Goal: Task Accomplishment & Management: Use online tool/utility

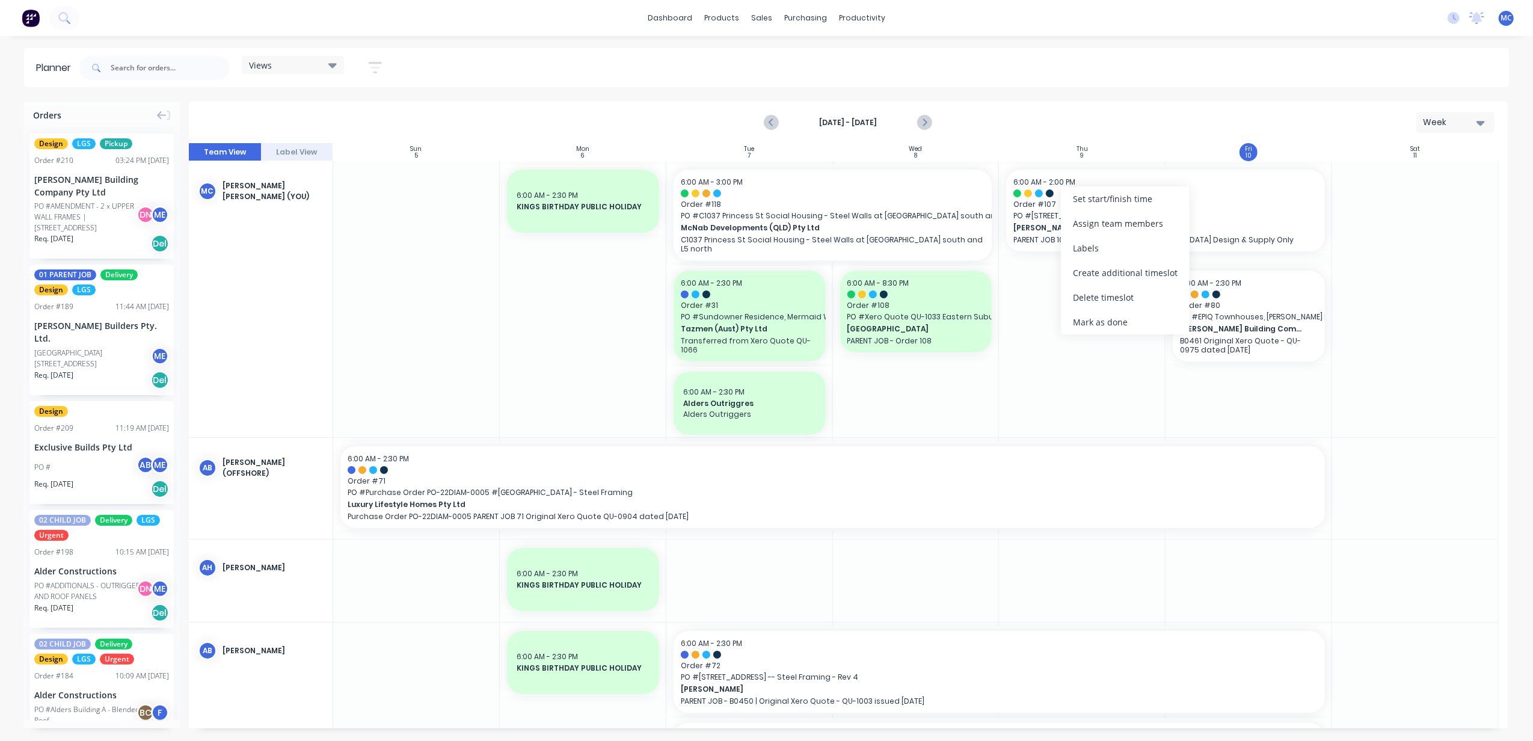
click at [1132, 314] on div "Mark as done" at bounding box center [1125, 322] width 129 height 25
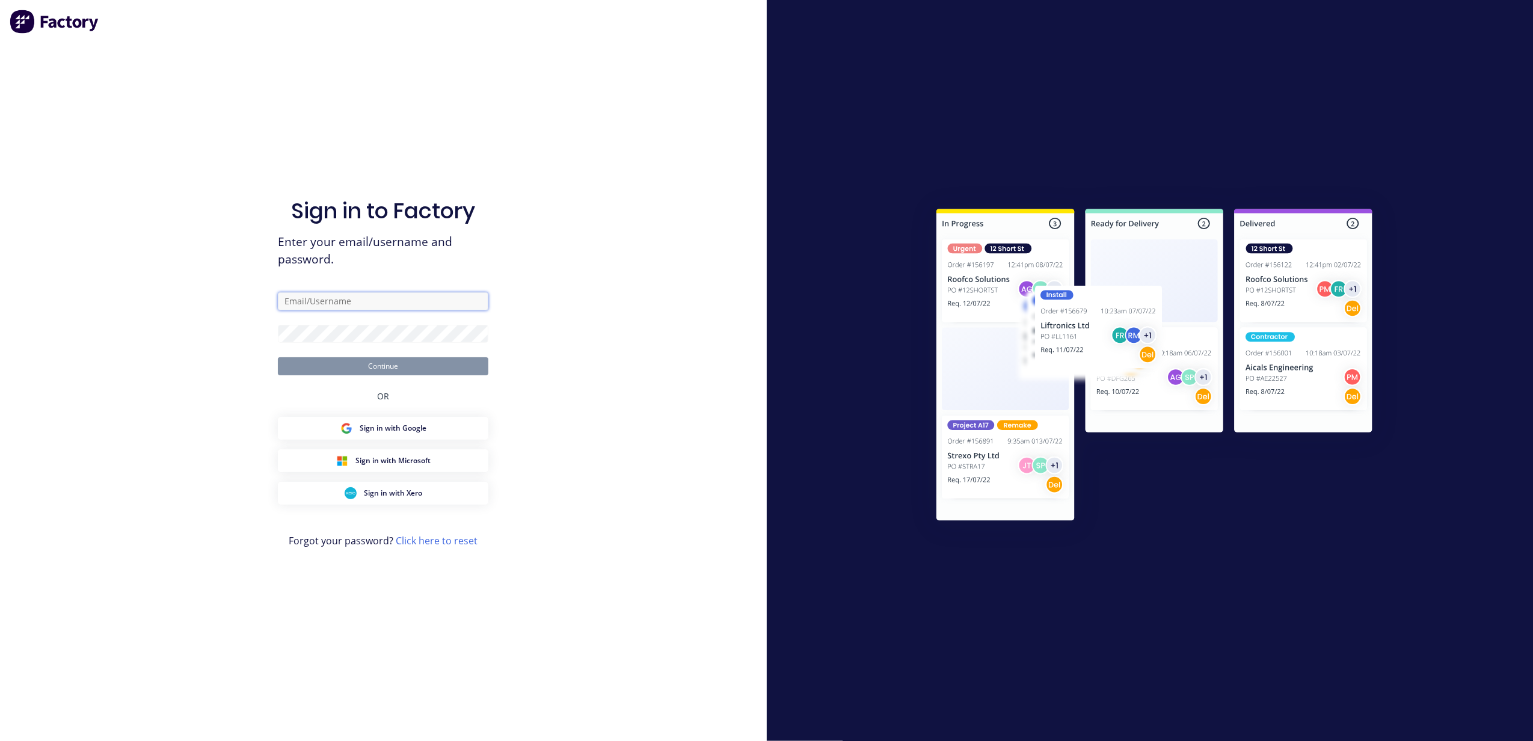
click at [411, 304] on input "text" at bounding box center [383, 301] width 211 height 18
type input "[PERSON_NAME][EMAIL_ADDRESS][DOMAIN_NAME]"
click at [278, 357] on button "Continue" at bounding box center [383, 366] width 211 height 18
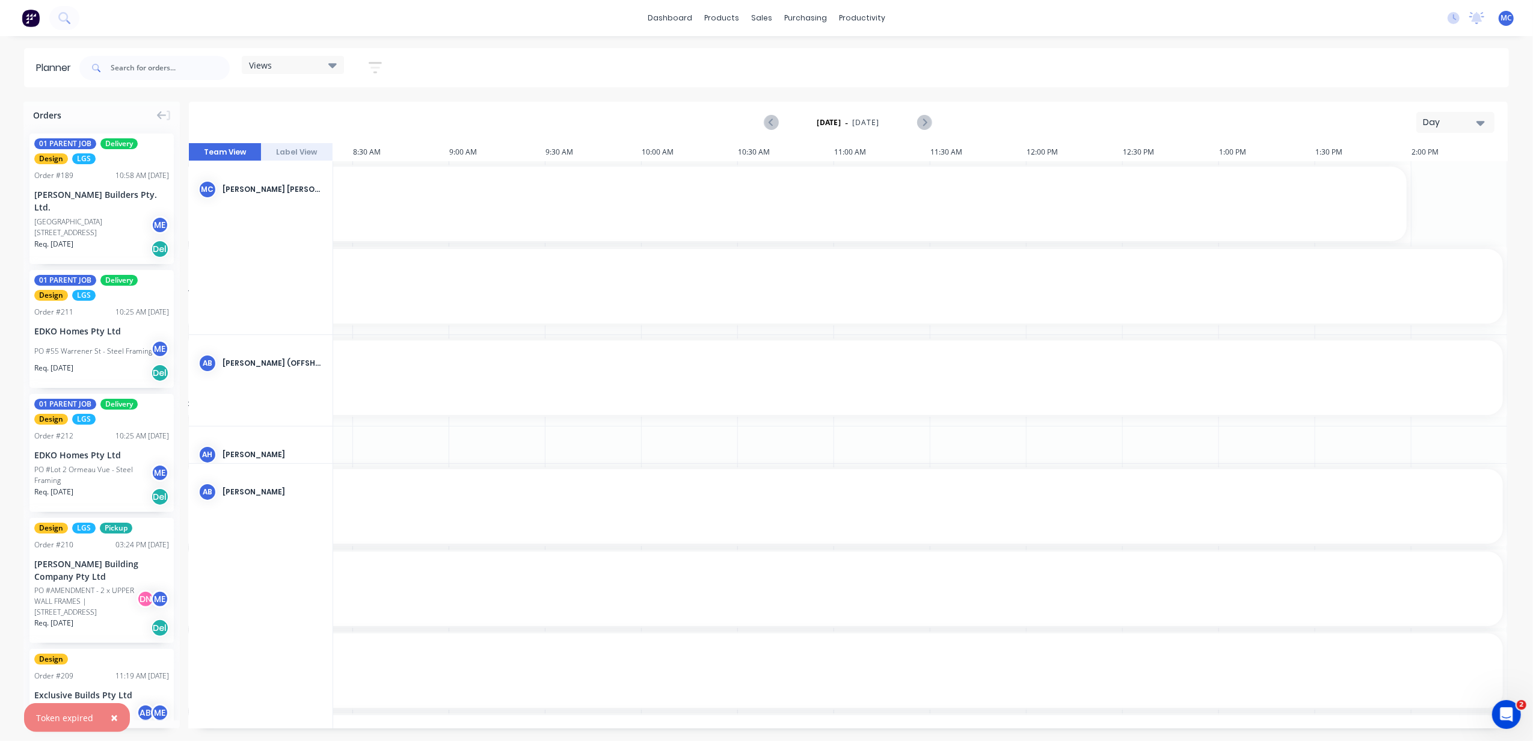
scroll to position [0, 466]
click at [1433, 128] on div "Day" at bounding box center [1450, 122] width 55 height 13
click at [1393, 174] on div "Week" at bounding box center [1433, 179] width 119 height 24
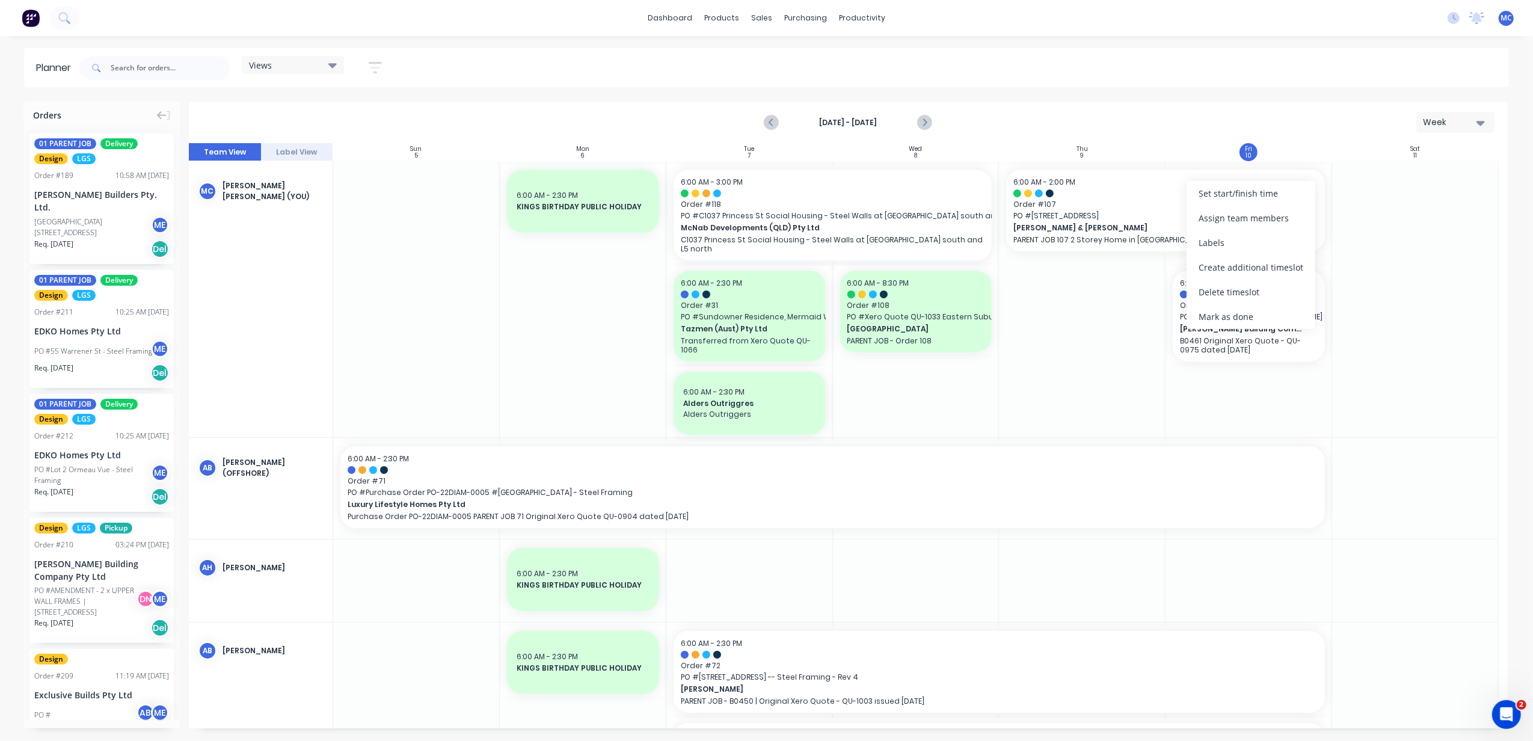
click at [1247, 311] on div "Mark as done" at bounding box center [1251, 316] width 129 height 25
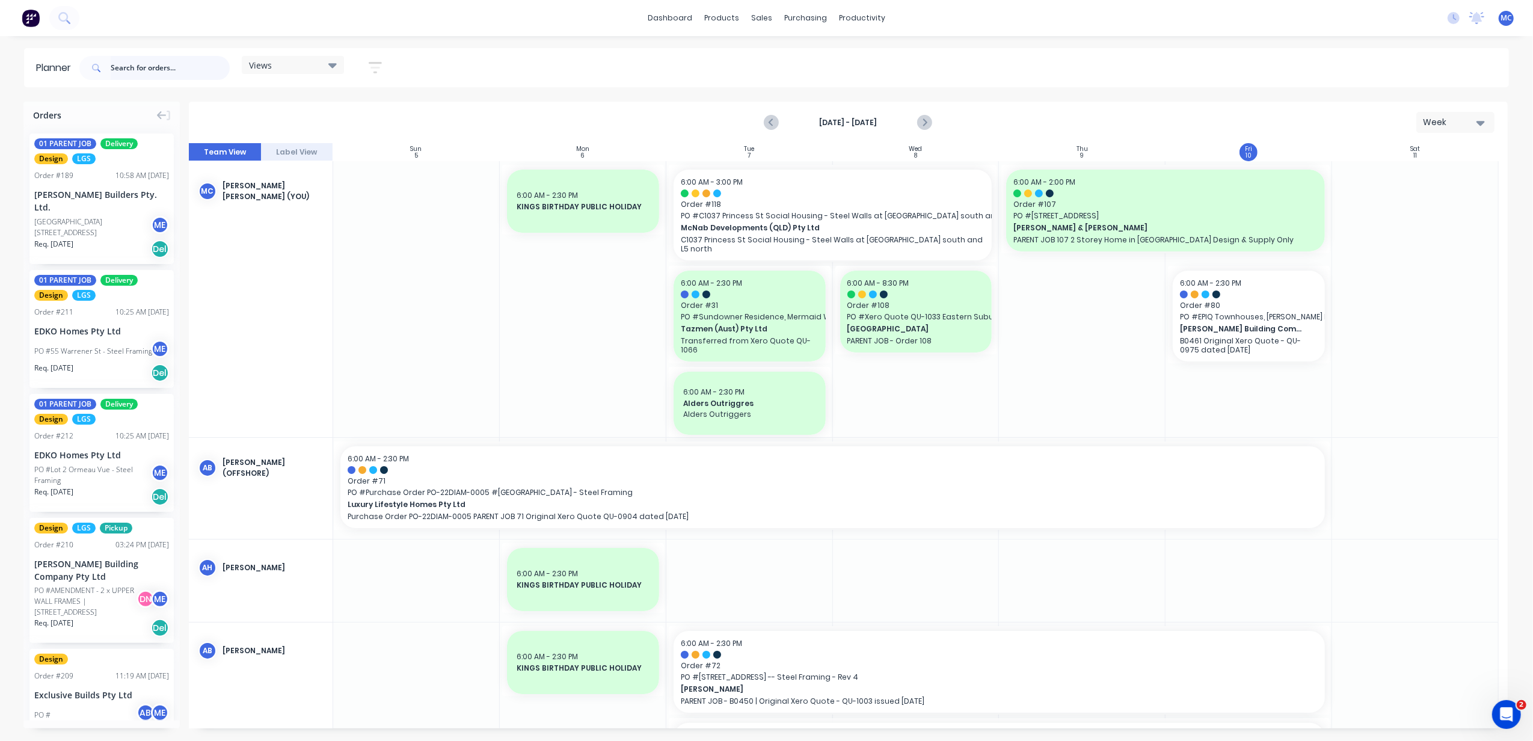
click at [132, 69] on input "text" at bounding box center [170, 68] width 119 height 24
type input "teeny"
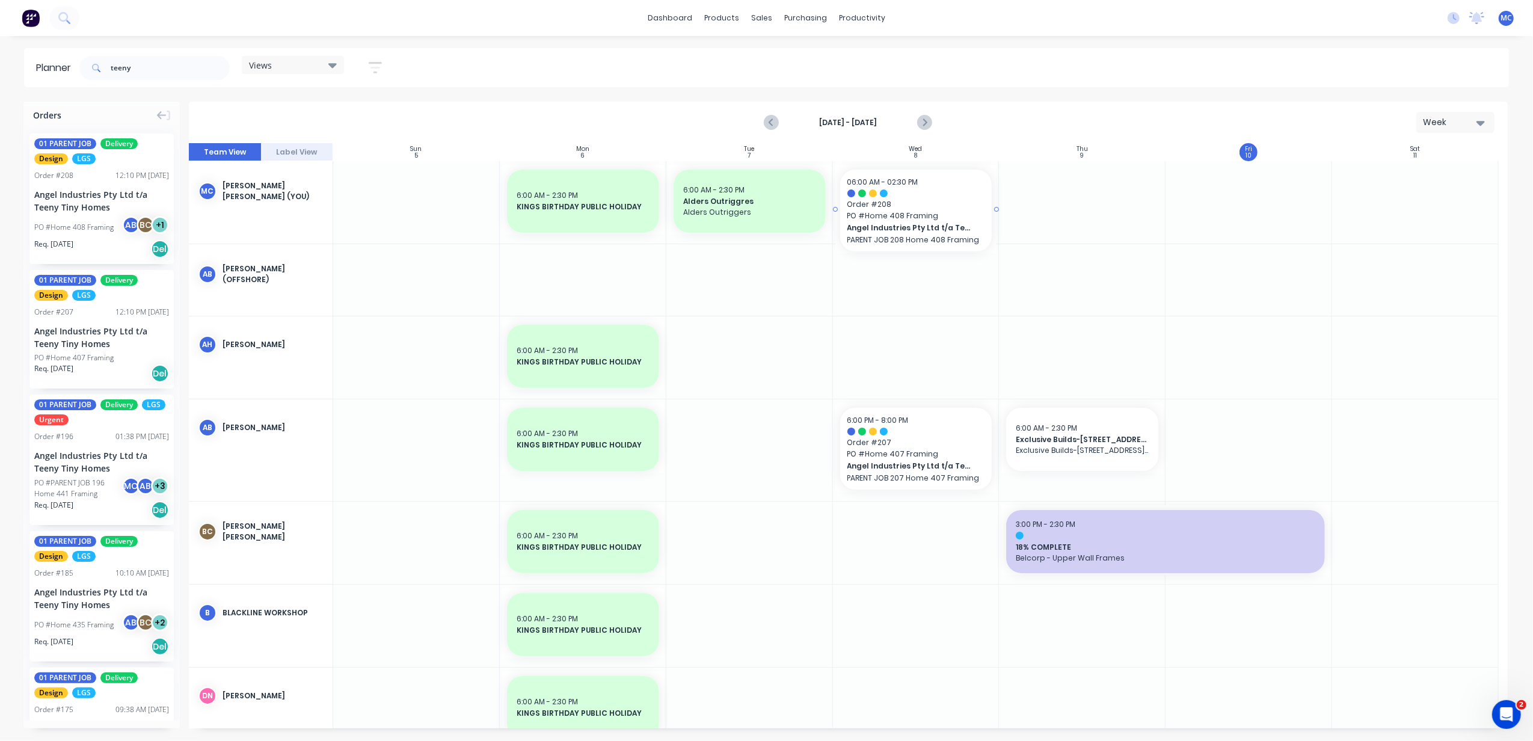
drag, startPoint x: 75, startPoint y: 226, endPoint x: 889, endPoint y: 200, distance: 814.9
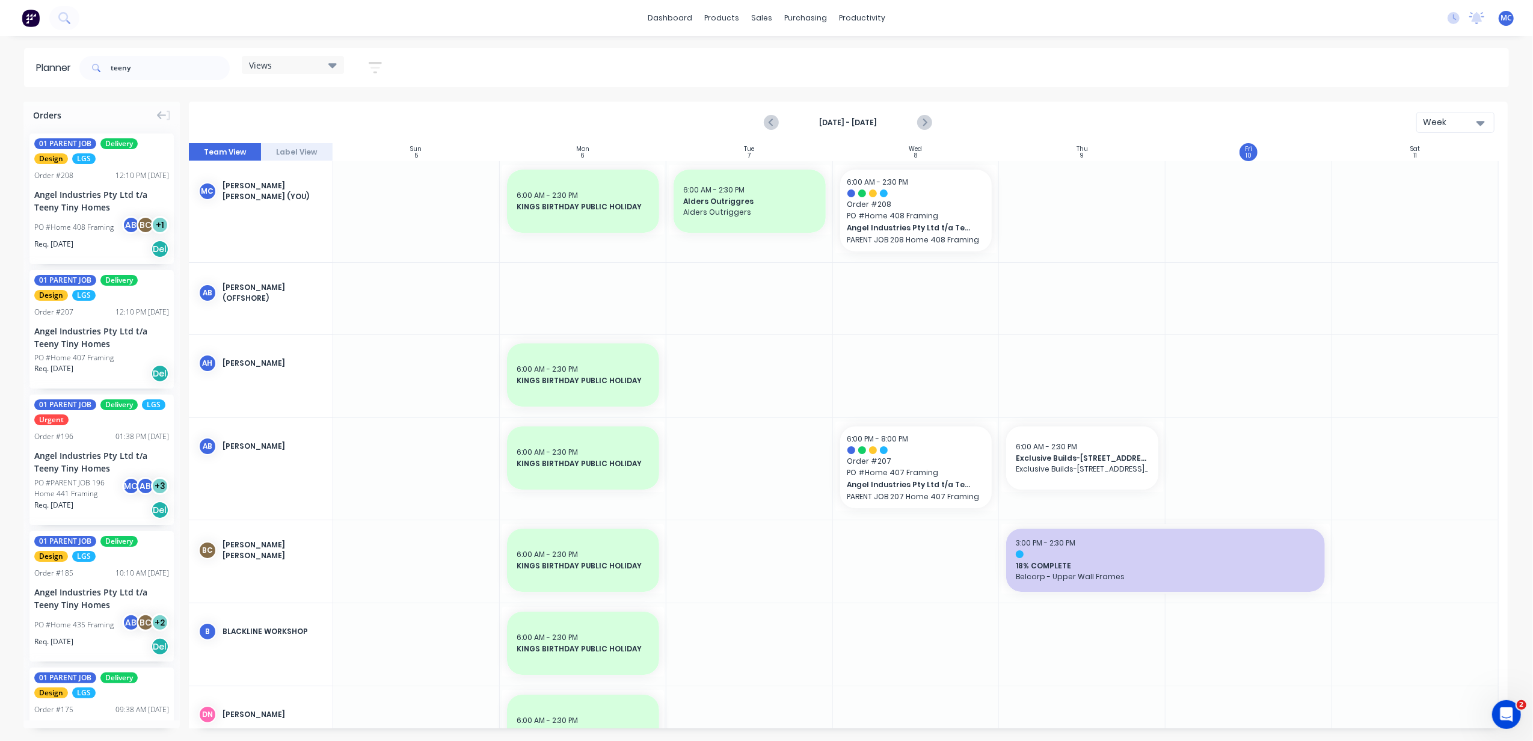
click at [1435, 117] on div "Week" at bounding box center [1450, 122] width 55 height 13
click at [1440, 160] on div "Day" at bounding box center [1433, 155] width 119 height 24
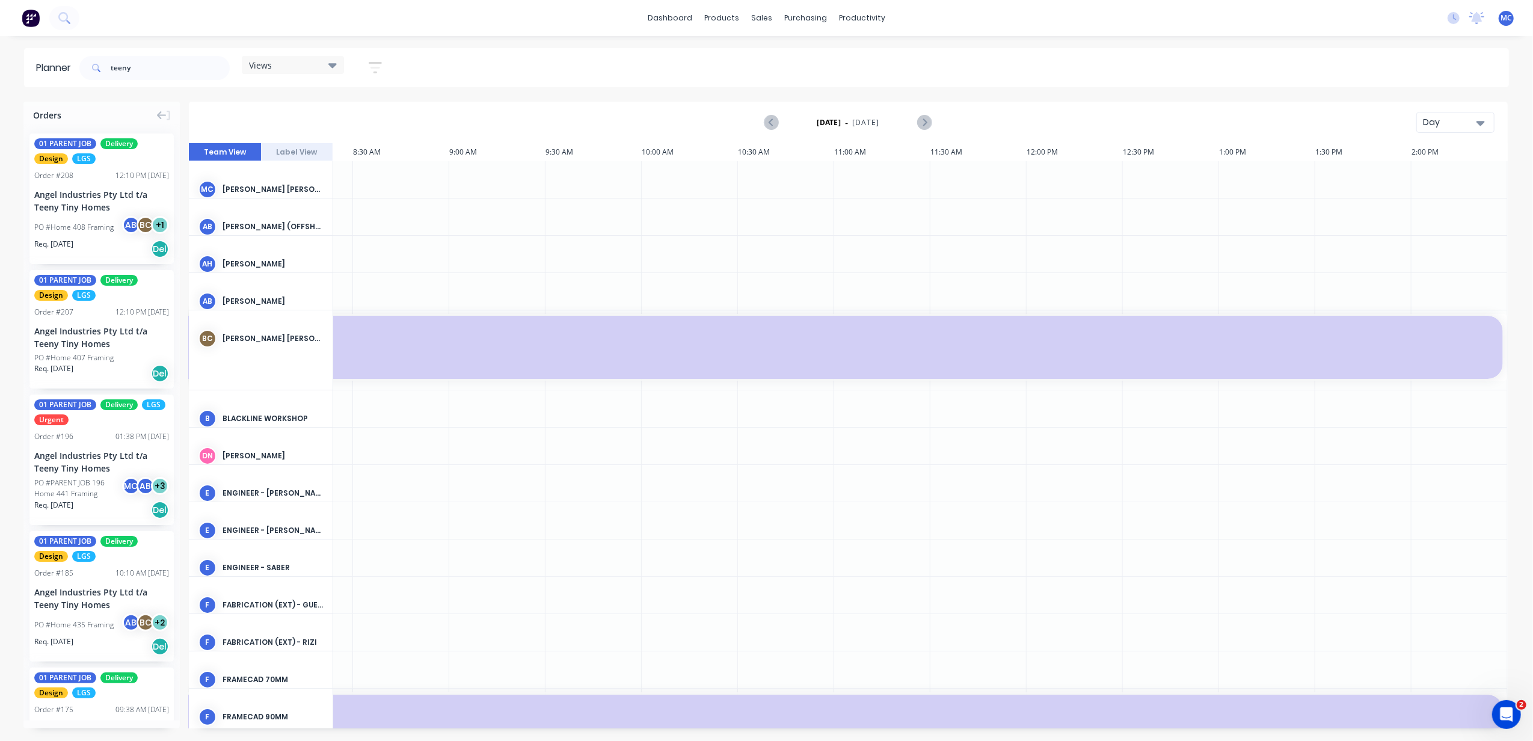
click at [1449, 126] on div "Day" at bounding box center [1450, 122] width 55 height 13
click at [1447, 170] on div "Week" at bounding box center [1433, 179] width 119 height 24
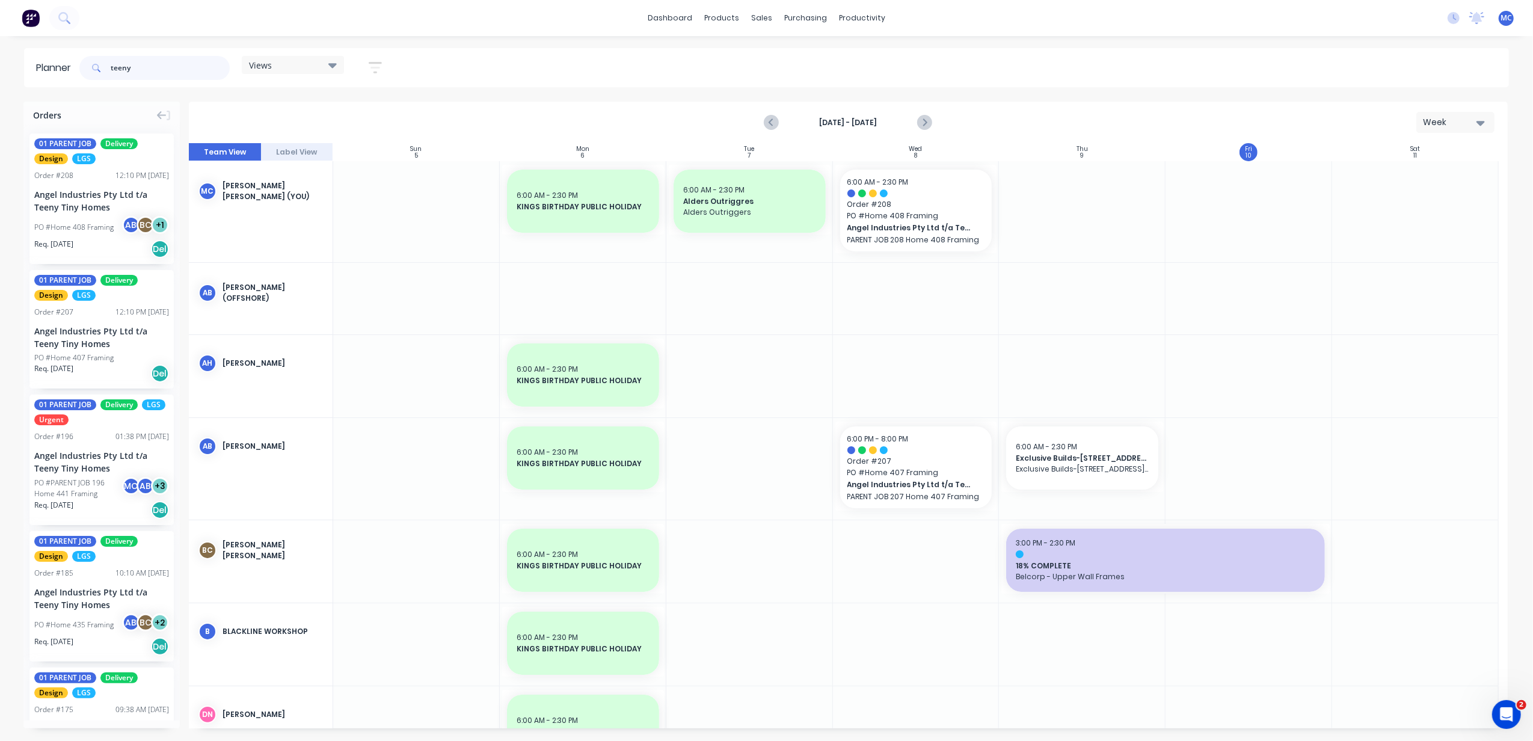
drag, startPoint x: 150, startPoint y: 66, endPoint x: -4, endPoint y: 80, distance: 154.6
click at [0, 80] on html "dashboard products sales purchasing productivity dashboard products Product Cat…" at bounding box center [766, 370] width 1533 height 741
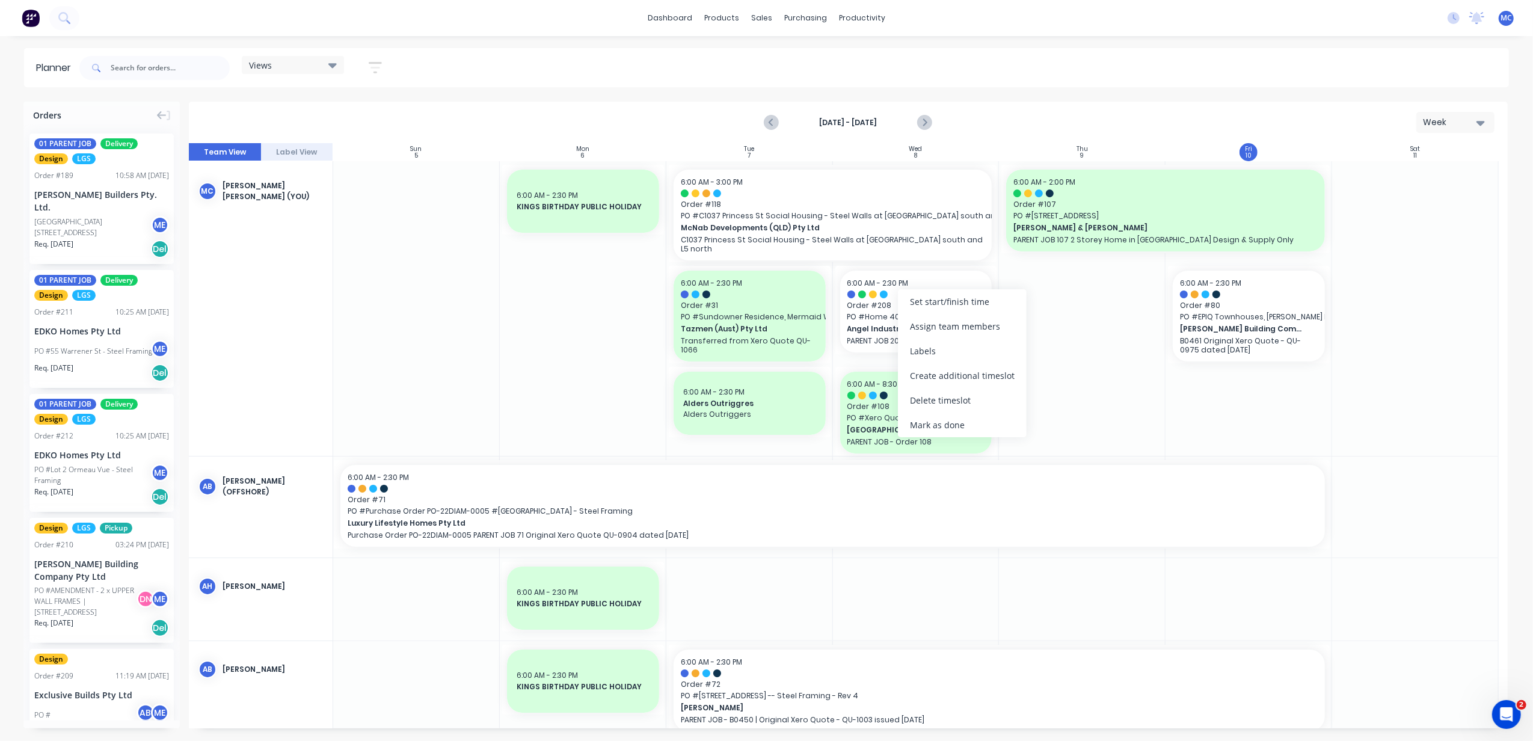
click at [982, 417] on div "Mark as done" at bounding box center [962, 425] width 129 height 25
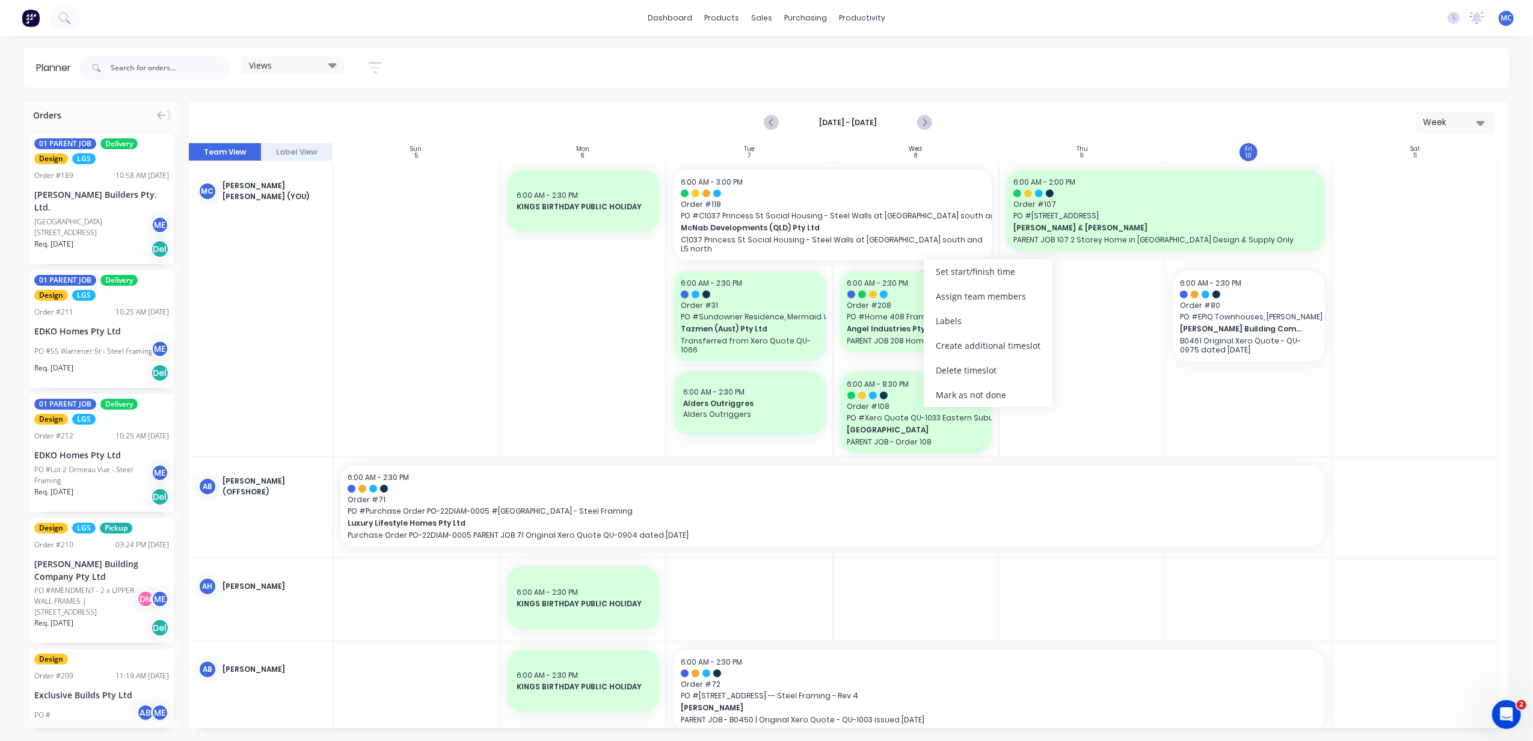
click at [989, 280] on div "Set start/finish time" at bounding box center [988, 271] width 129 height 25
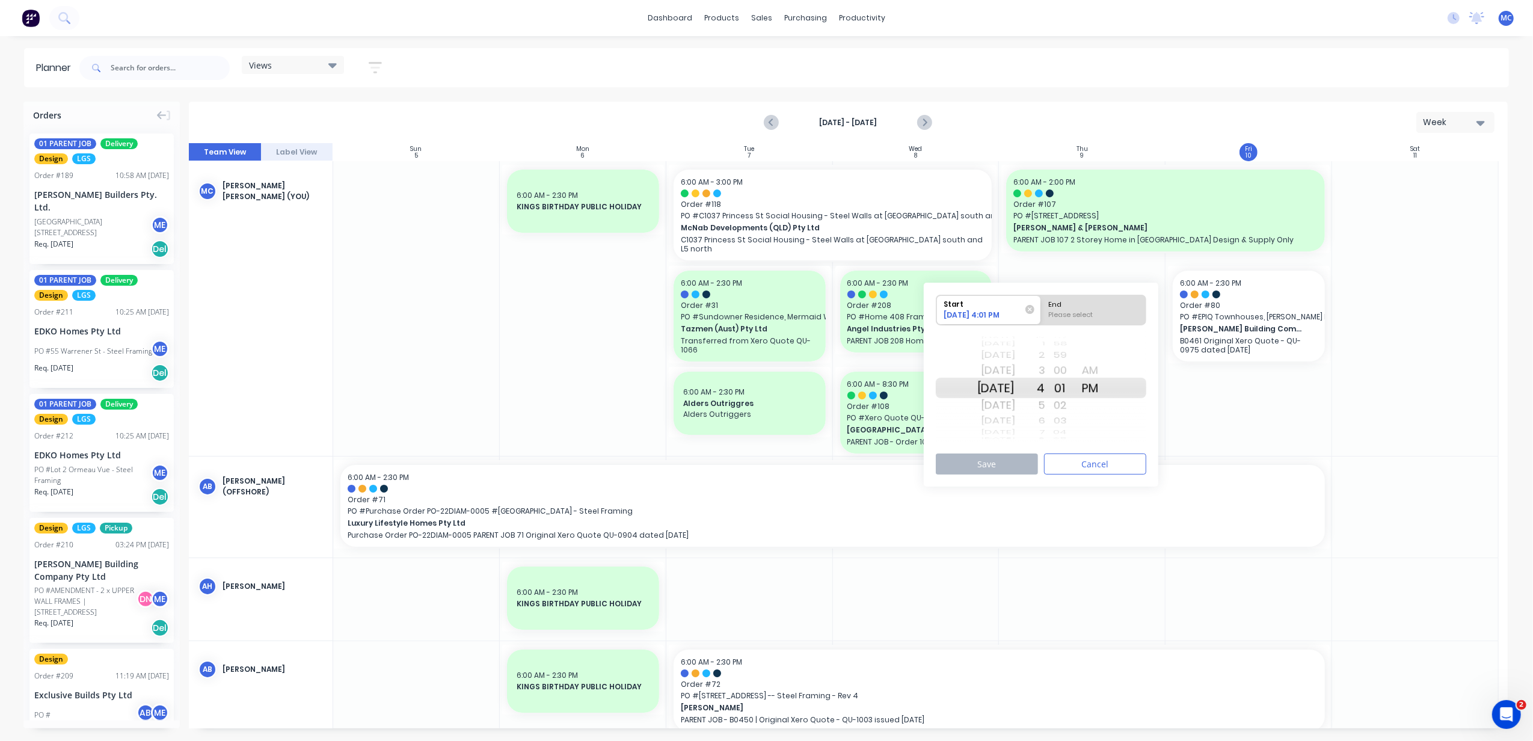
click at [1096, 313] on div "Please select" at bounding box center [1094, 317] width 98 height 15
click at [1042, 313] on input "End Please select" at bounding box center [1041, 309] width 1 height 29
radio input "true"
click at [994, 465] on button "Save" at bounding box center [987, 464] width 102 height 21
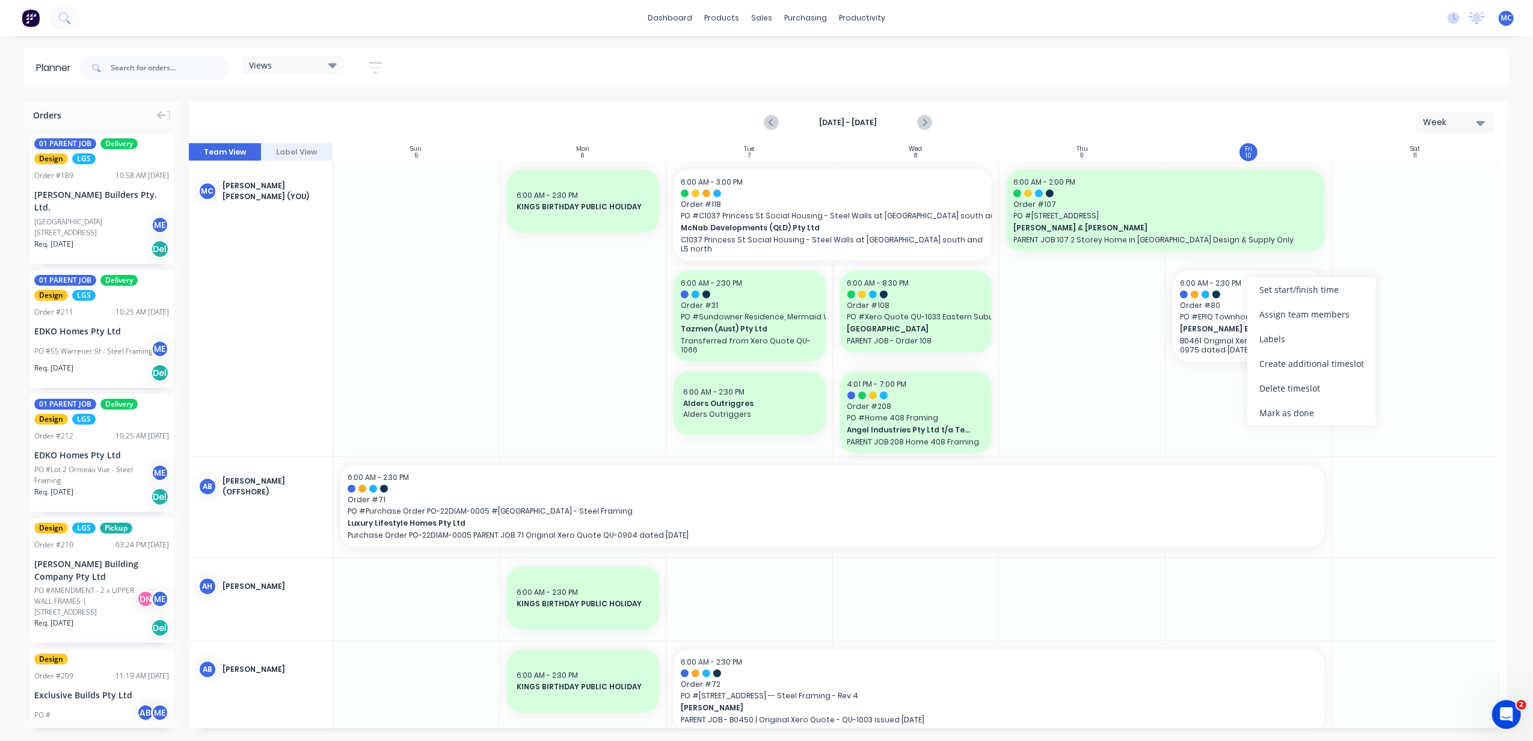
click at [1302, 393] on div "Delete timeslot" at bounding box center [1312, 388] width 129 height 25
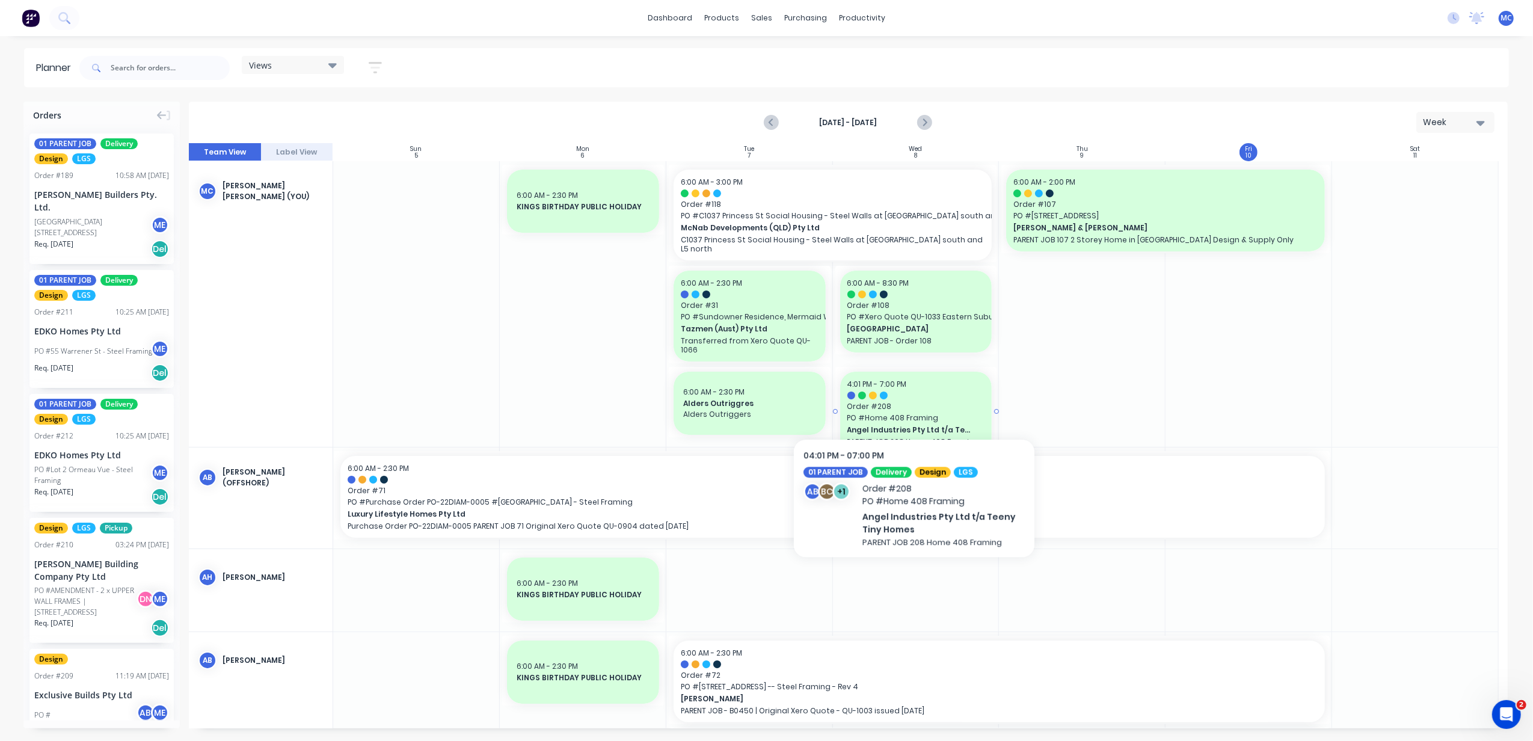
click at [914, 401] on span "Order # 208" at bounding box center [917, 406] width 138 height 11
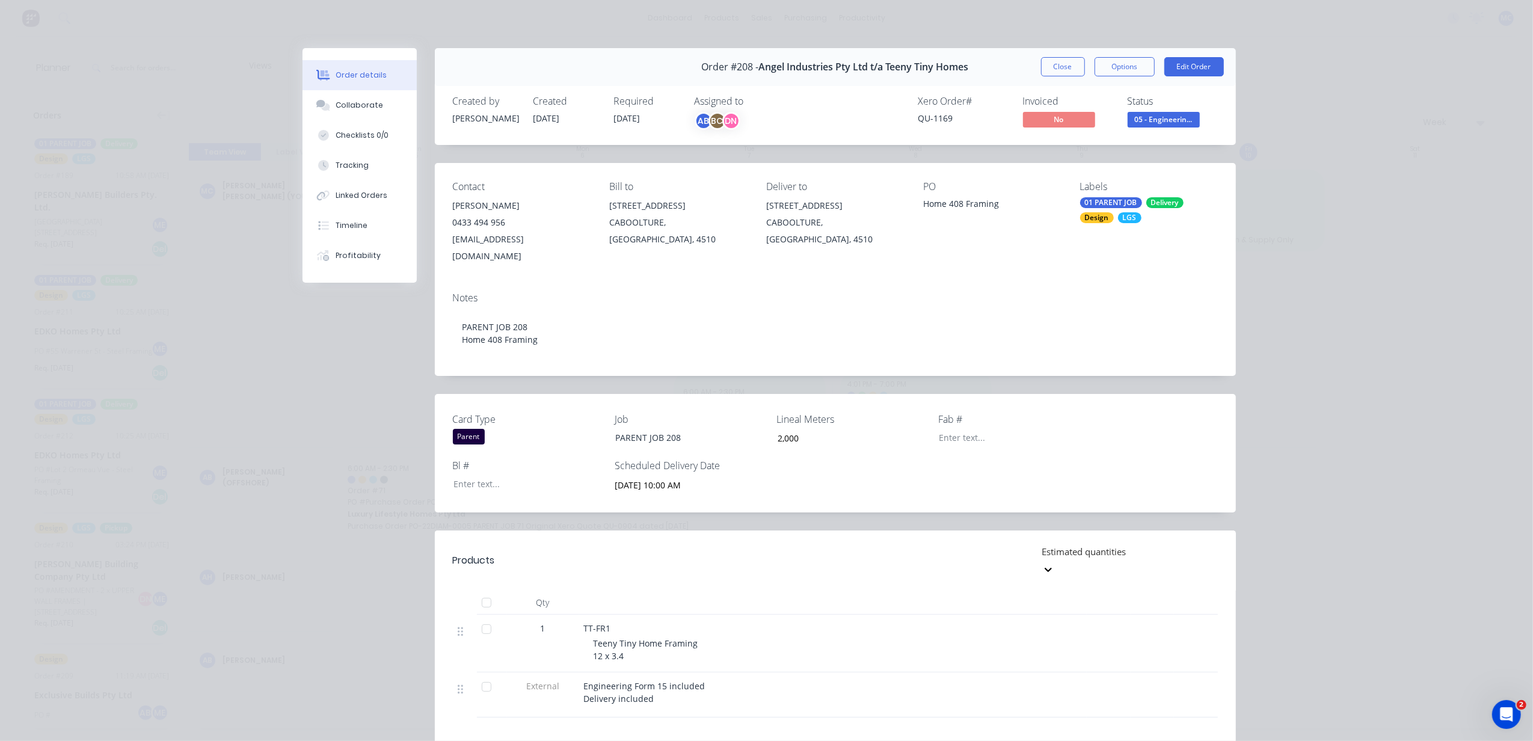
click at [326, 111] on button "Collaborate" at bounding box center [360, 105] width 114 height 30
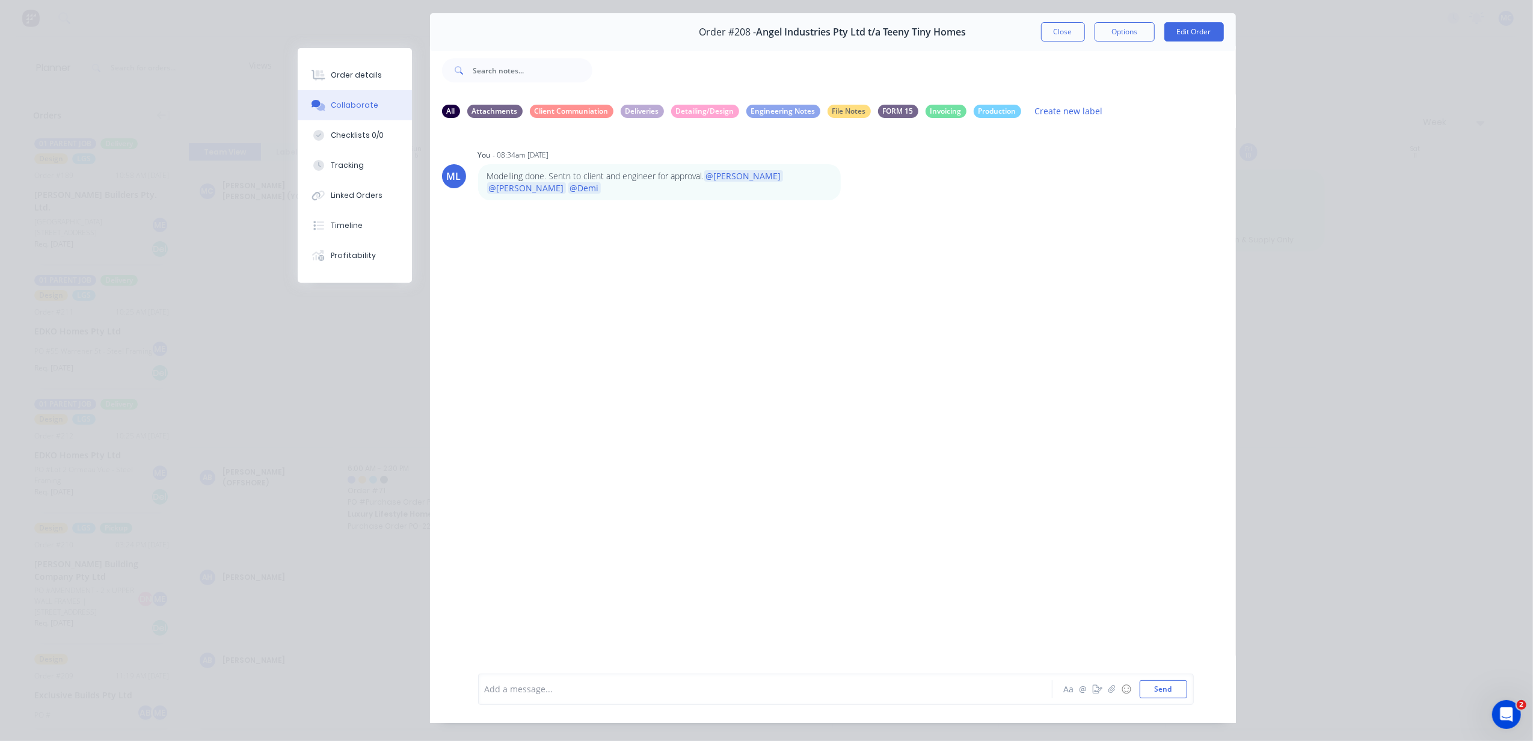
scroll to position [55, 0]
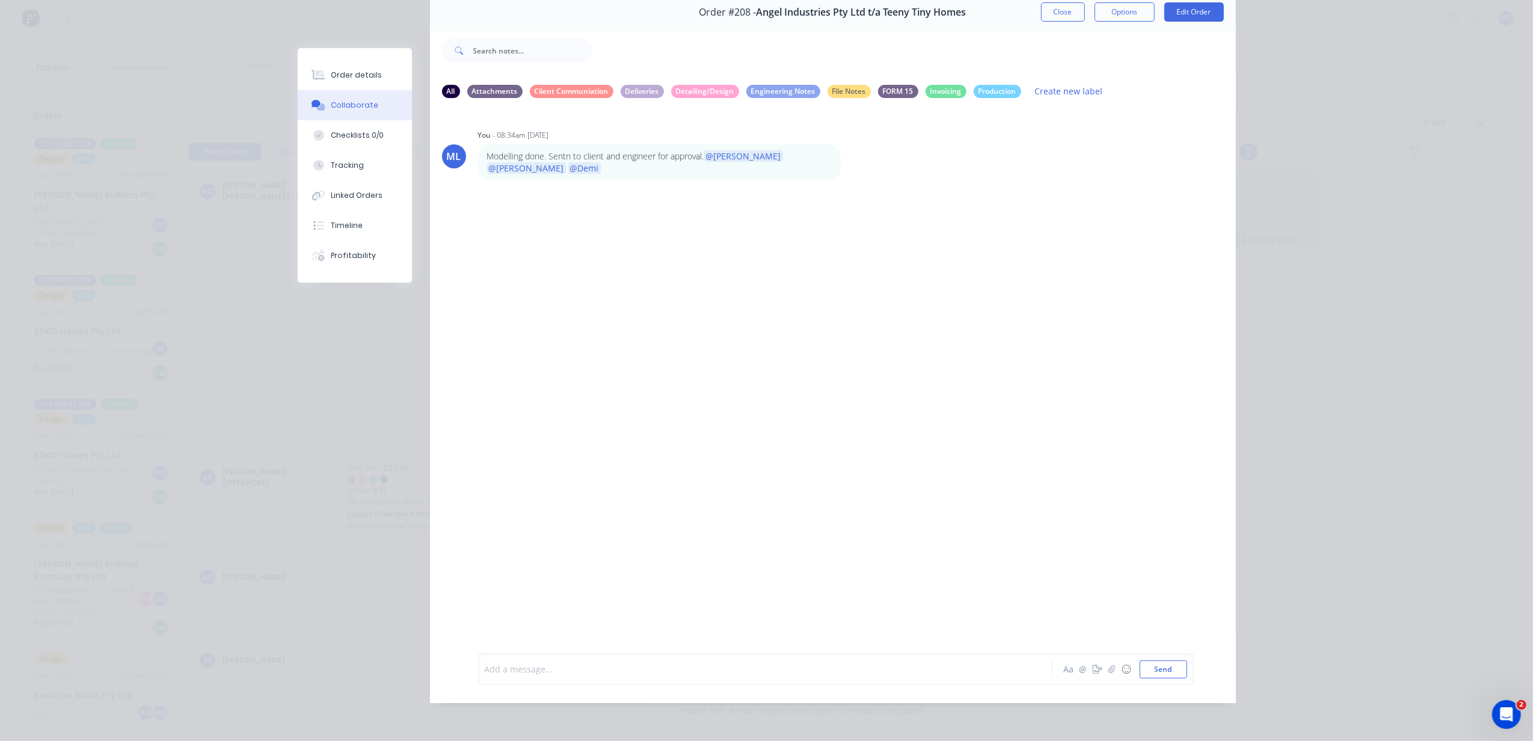
click at [612, 668] on div at bounding box center [748, 669] width 526 height 13
click at [1140, 666] on button "Send" at bounding box center [1164, 669] width 48 height 18
click at [1053, 8] on button "Close" at bounding box center [1063, 11] width 44 height 19
